Goal: Download file/media

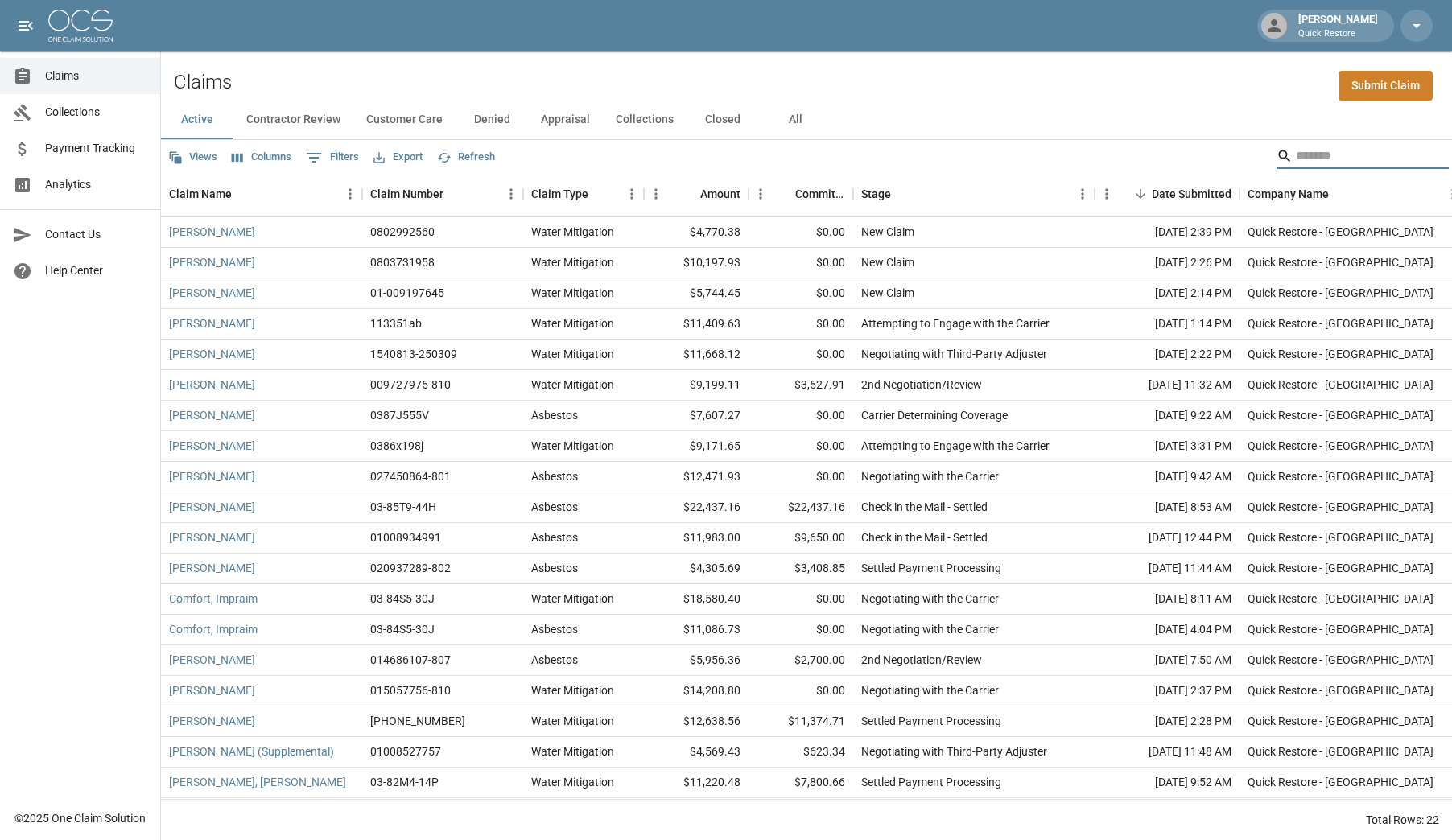
click at [1317, 161] on input "Search" at bounding box center [1360, 156] width 129 height 26
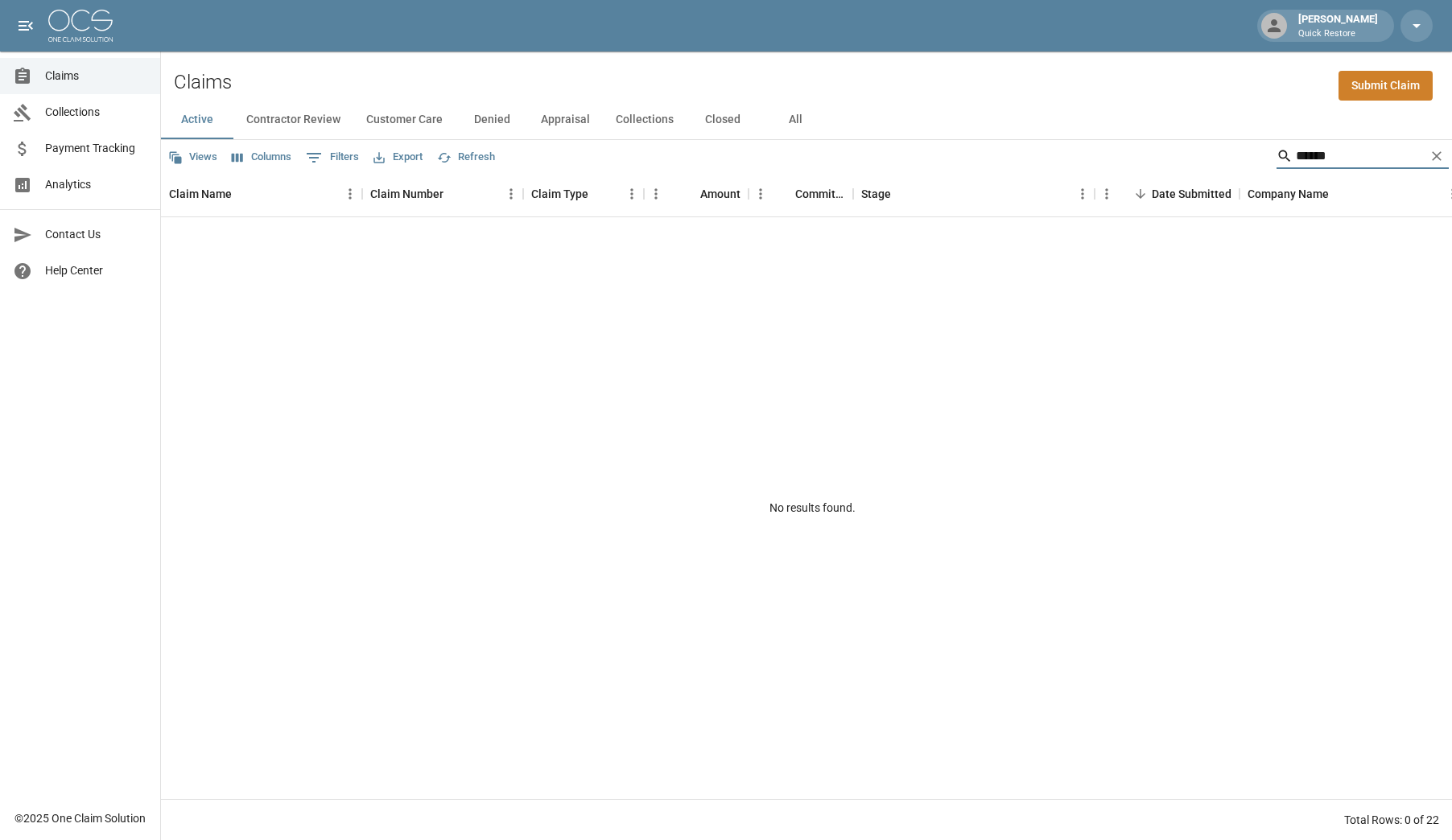
type input "******"
click at [798, 118] on button "All" at bounding box center [796, 120] width 73 height 39
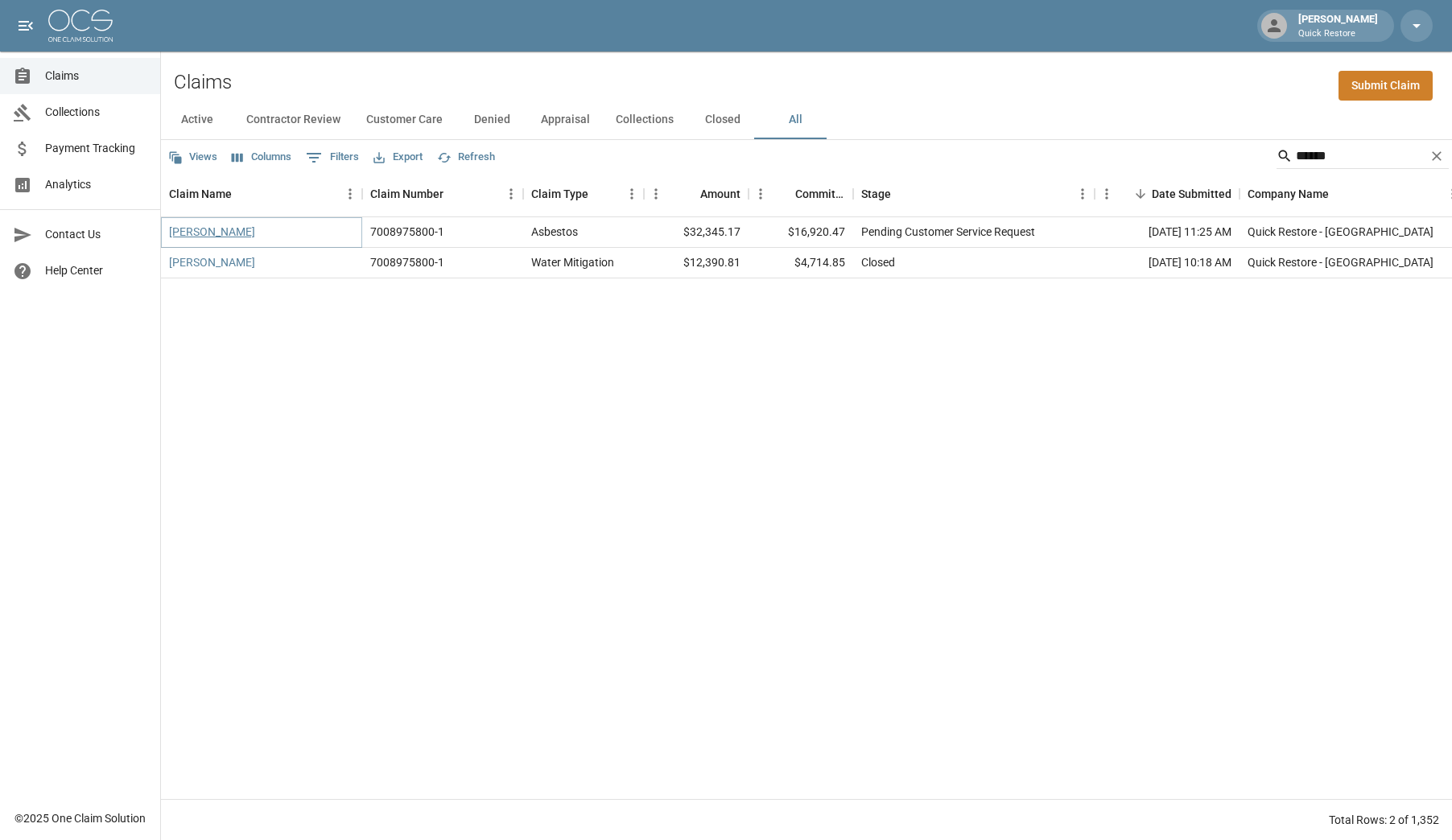
click at [191, 233] on link "[PERSON_NAME]" at bounding box center [212, 232] width 86 height 17
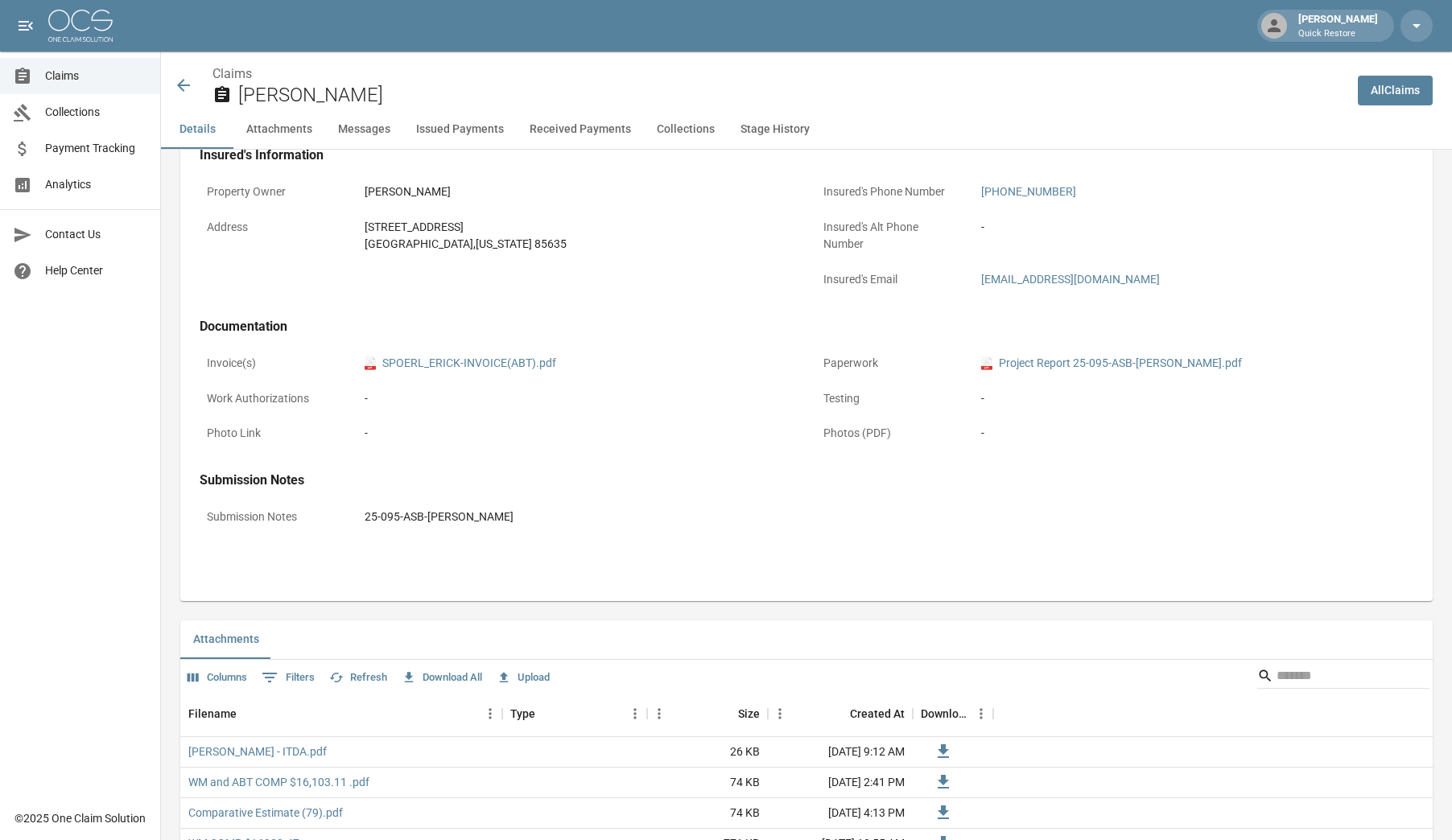
scroll to position [483, 0]
click at [451, 364] on link "pdf SPOERL_ERICK-INVOICE(ABT).pdf" at bounding box center [461, 361] width 192 height 17
click at [1038, 356] on link "pdf Project Report 25-095-ASB-[PERSON_NAME].pdf" at bounding box center [1112, 361] width 261 height 17
click at [1029, 365] on link "pdf Project Report 25-095-ASB-[PERSON_NAME].pdf" at bounding box center [1112, 361] width 261 height 17
